Goal: Task Accomplishment & Management: Complete application form

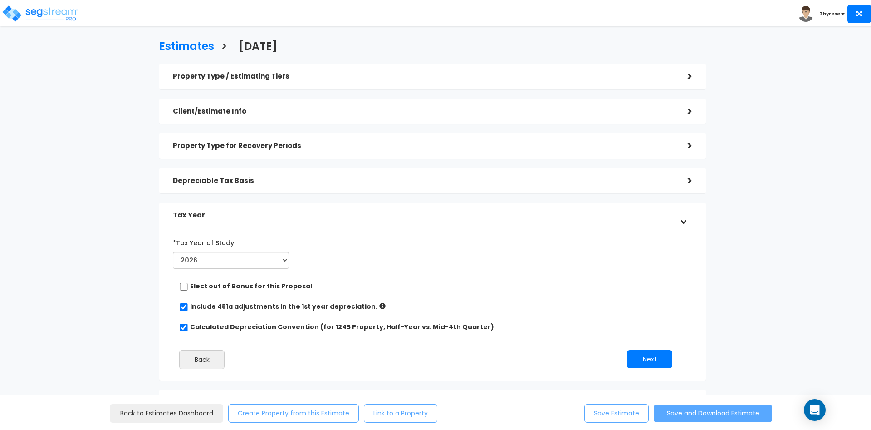
click at [347, 114] on h5 "Client/Estimate Info" at bounding box center [423, 112] width 501 height 8
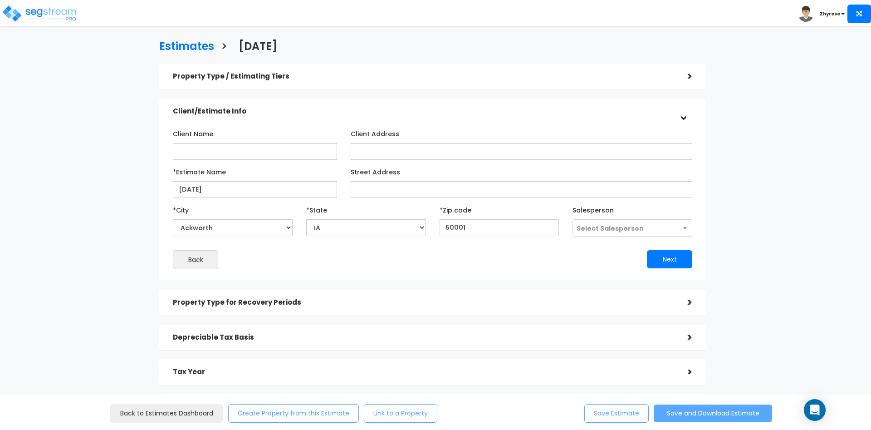
click at [245, 304] on h5 "Property Type for Recovery Periods" at bounding box center [423, 303] width 501 height 8
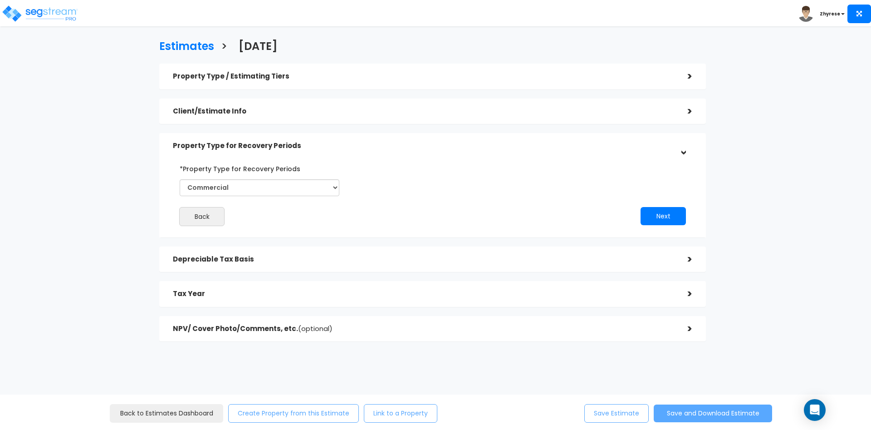
click at [234, 258] on h5 "Depreciable Tax Basis" at bounding box center [423, 259] width 501 height 8
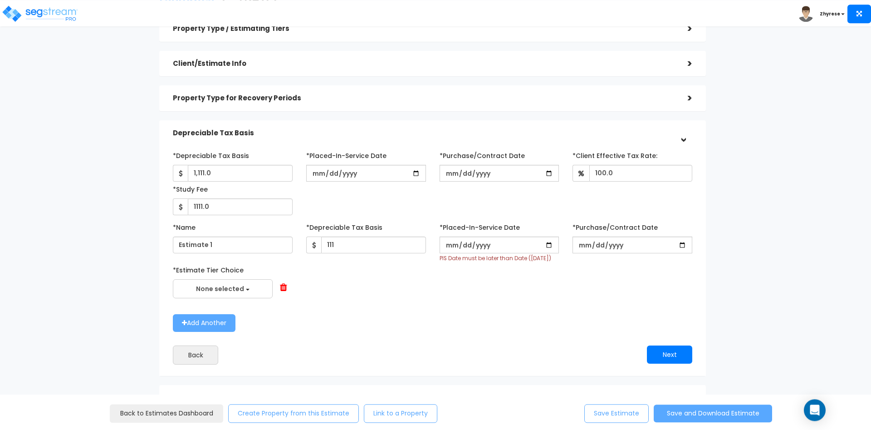
scroll to position [93, 0]
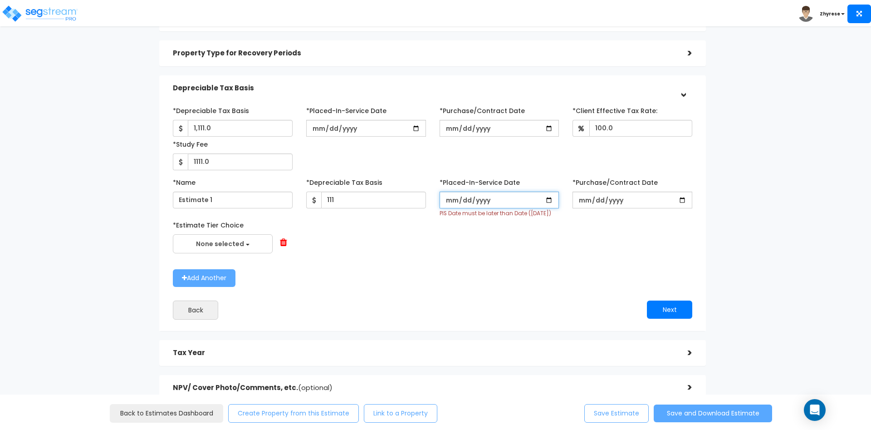
click at [478, 201] on input "[DATE]" at bounding box center [500, 199] width 120 height 17
click at [463, 203] on input "[DATE]" at bounding box center [500, 199] width 120 height 17
type input "[DATE]"
click at [481, 261] on div "*Name Estimate 1 *Depreciable Tax Basis 111 *Placed-In-Service Date [DATE] PIS …" at bounding box center [433, 231] width 520 height 112
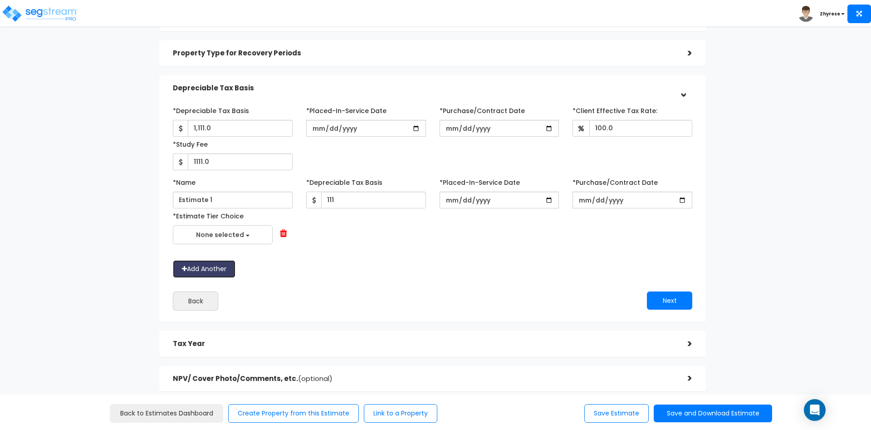
click at [213, 274] on button "Add Another" at bounding box center [204, 269] width 63 height 18
select select
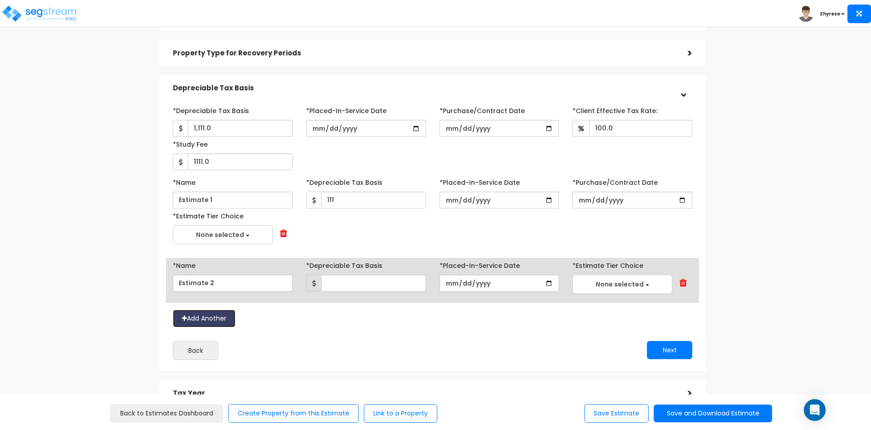
click at [220, 315] on button "Add Another" at bounding box center [204, 318] width 63 height 18
select select
